Goal: Navigation & Orientation: Find specific page/section

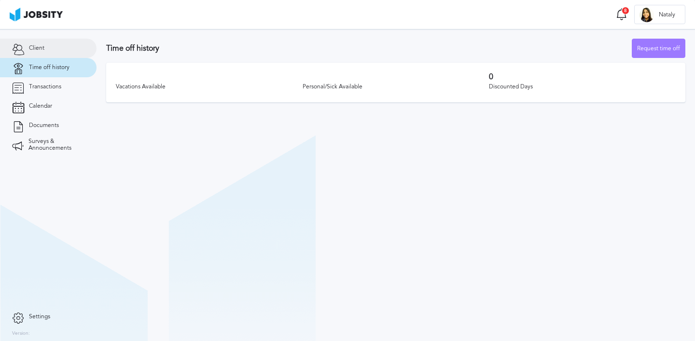
click at [51, 51] on link "Client" at bounding box center [48, 48] width 96 height 19
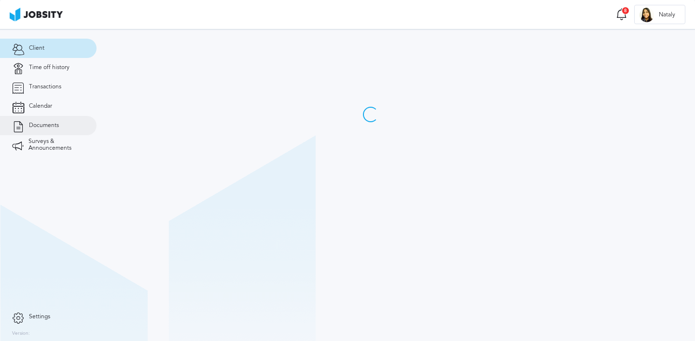
click at [53, 121] on link "Documents" at bounding box center [48, 125] width 96 height 19
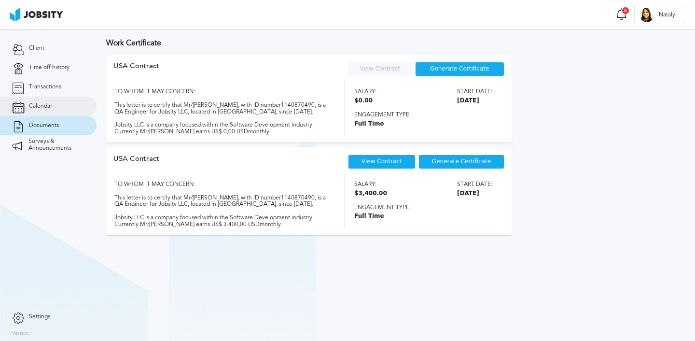
click at [60, 100] on link "Calendar" at bounding box center [48, 105] width 96 height 19
